Goal: Check status

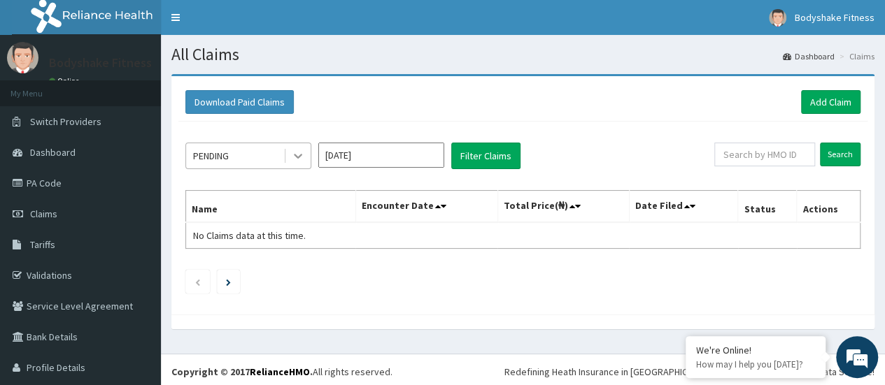
click at [294, 155] on icon at bounding box center [298, 156] width 14 height 14
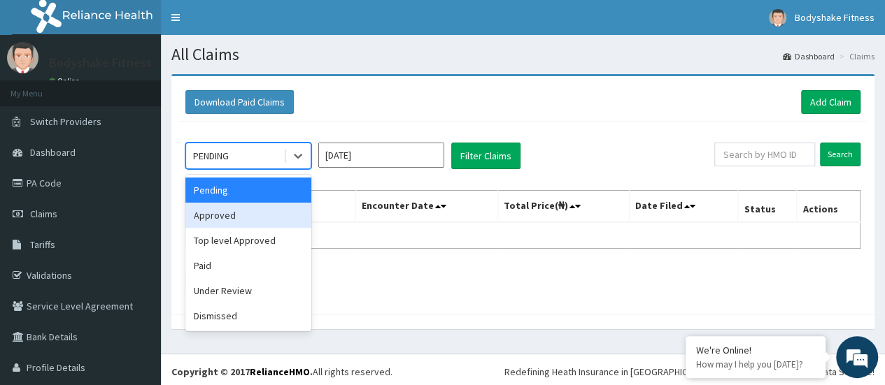
click at [232, 212] on div "Approved" at bounding box center [248, 215] width 126 height 25
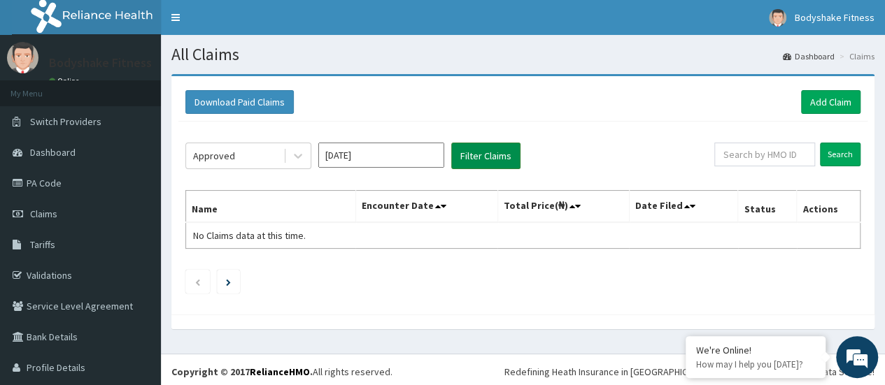
click at [484, 148] on button "Filter Claims" at bounding box center [485, 156] width 69 height 27
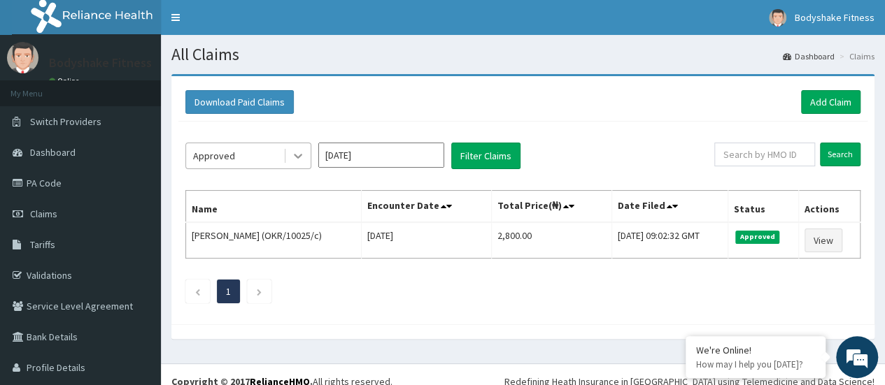
click at [297, 159] on icon at bounding box center [298, 156] width 14 height 14
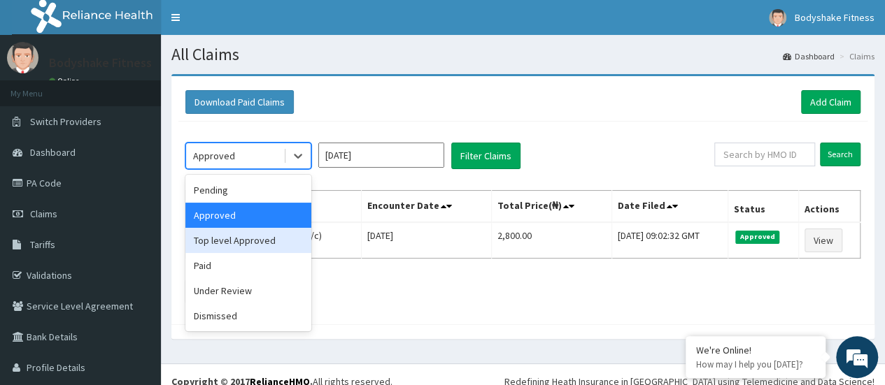
click at [263, 242] on div "Top level Approved" at bounding box center [248, 240] width 126 height 25
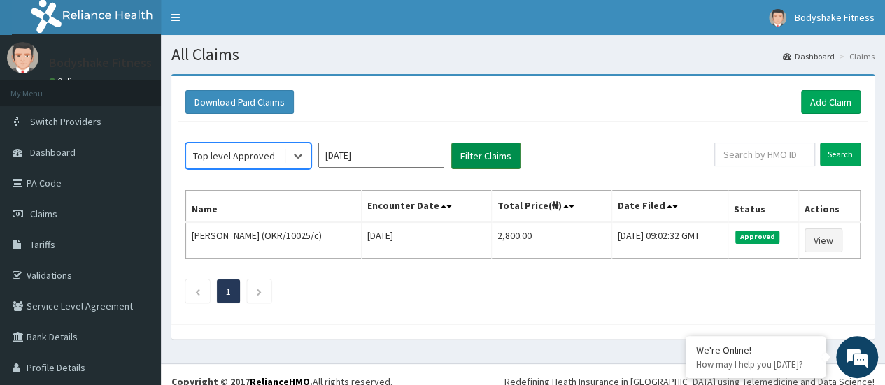
click at [477, 155] on button "Filter Claims" at bounding box center [485, 156] width 69 height 27
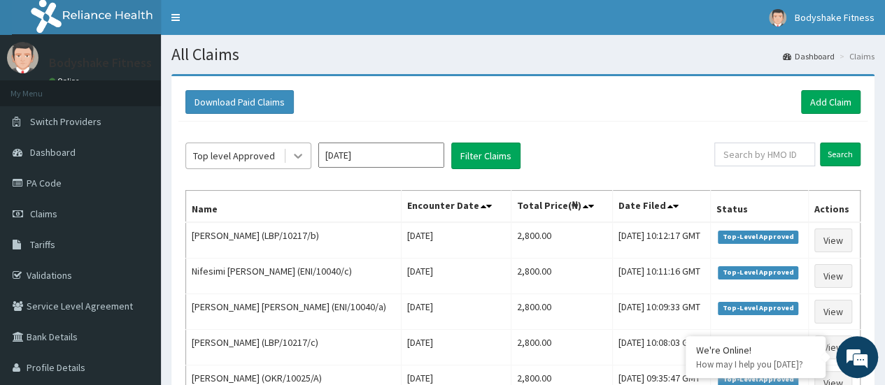
click at [295, 155] on icon at bounding box center [298, 157] width 8 height 5
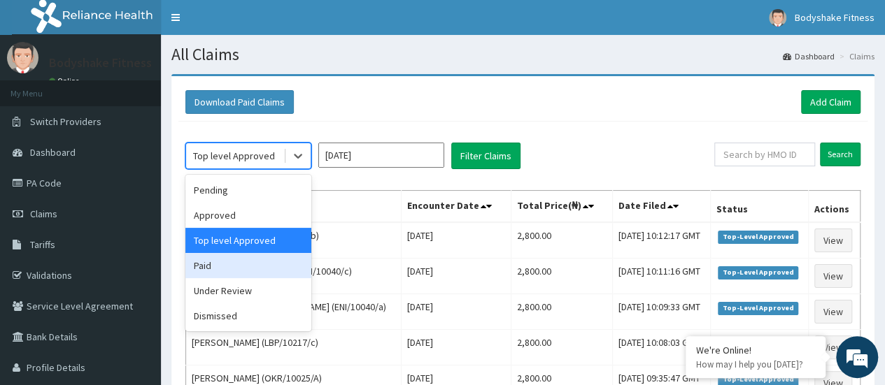
click at [244, 269] on div "Paid" at bounding box center [248, 265] width 126 height 25
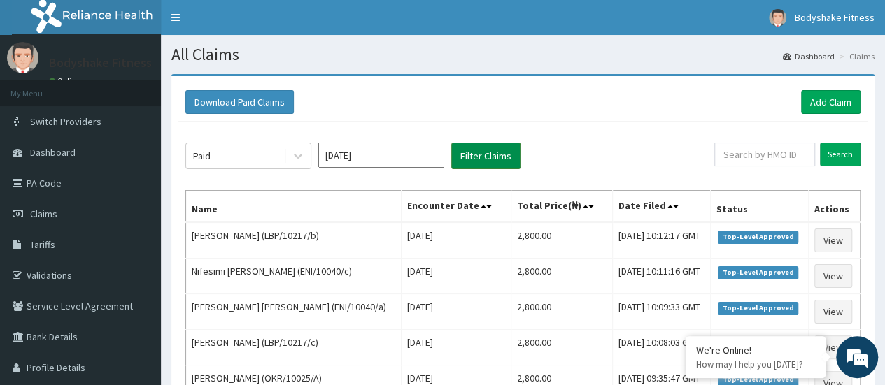
click at [480, 153] on button "Filter Claims" at bounding box center [485, 156] width 69 height 27
